Goal: Information Seeking & Learning: Learn about a topic

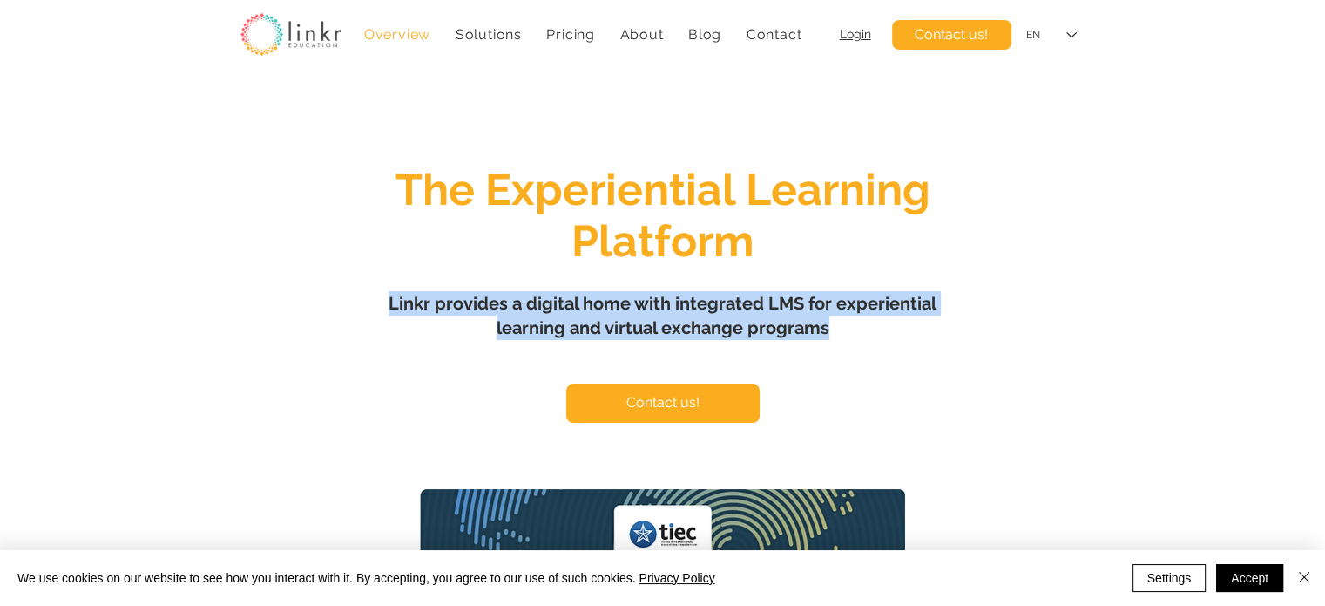
drag, startPoint x: 390, startPoint y: 295, endPoint x: 860, endPoint y: 322, distance: 470.3
click at [860, 322] on h1 "Linkr provides a digital home with integrated LMS for experiential learning and…" at bounding box center [663, 315] width 610 height 49
copy span "Linkr provides a digital home with integrated LMS for experiential learning and…"
click at [271, 44] on img at bounding box center [290, 34] width 101 height 43
click at [418, 322] on h1 "Linkr provides a digital home with integrated LMS for experiential learning and…" at bounding box center [663, 315] width 610 height 49
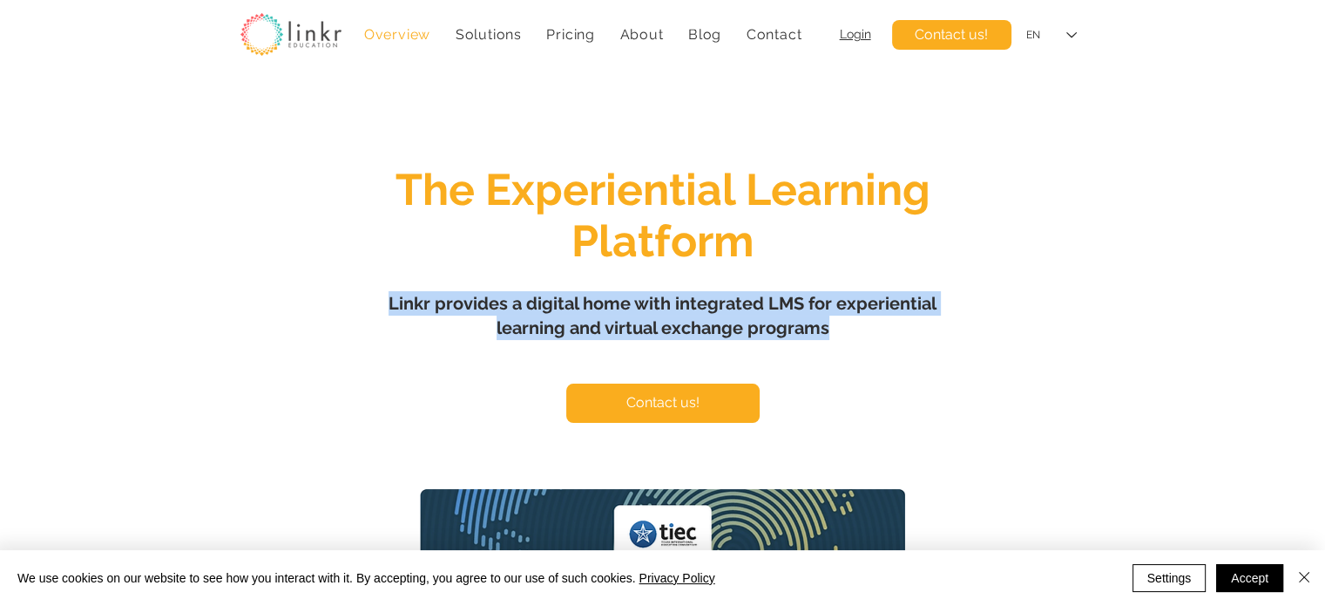
click at [396, 302] on span "Linkr provides a digital home with integrated LMS for experiential learning and…" at bounding box center [663, 315] width 548 height 45
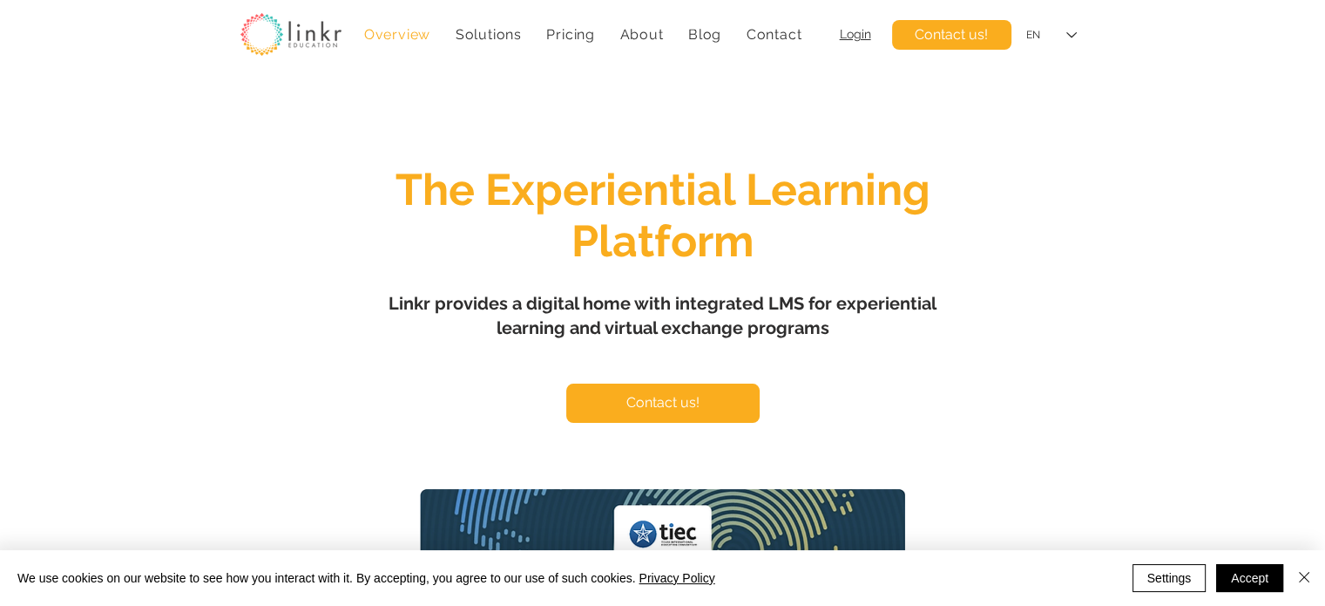
click at [397, 267] on div "main content" at bounding box center [662, 517] width 1325 height 878
drag, startPoint x: 393, startPoint y: 302, endPoint x: 431, endPoint y: 301, distance: 38.3
click at [431, 301] on span "Linkr provides a digital home with integrated LMS for experiential learning and…" at bounding box center [663, 315] width 548 height 45
copy span "Linkr"
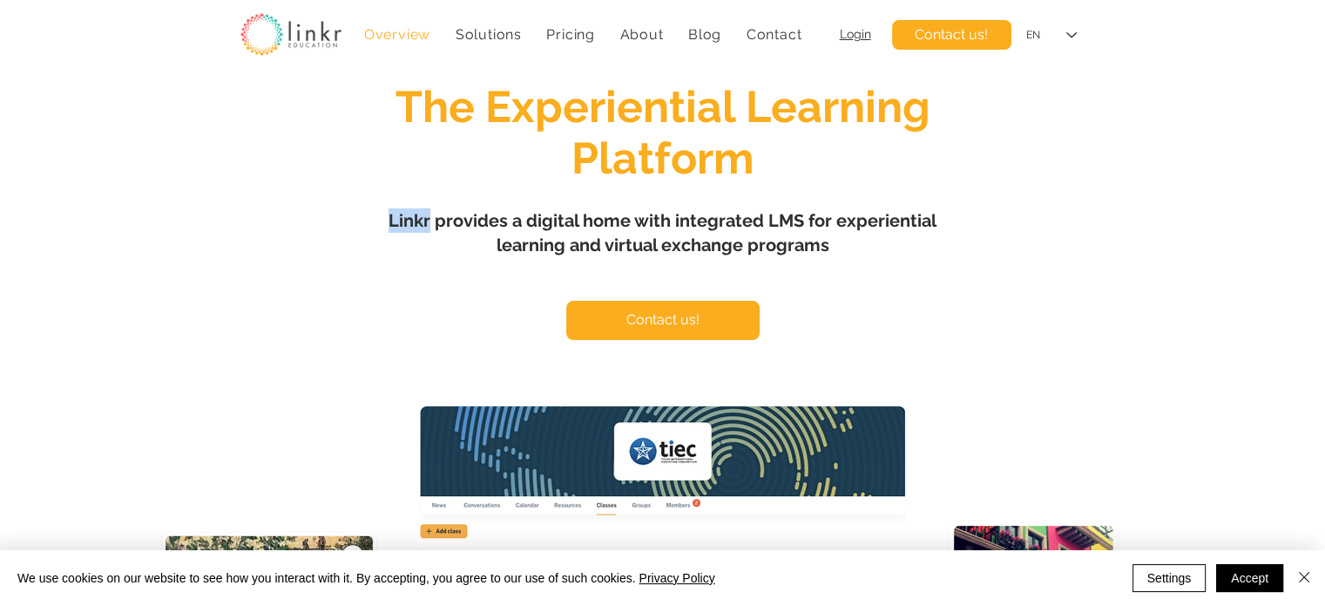
scroll to position [116, 0]
